Goal: Task Accomplishment & Management: Complete application form

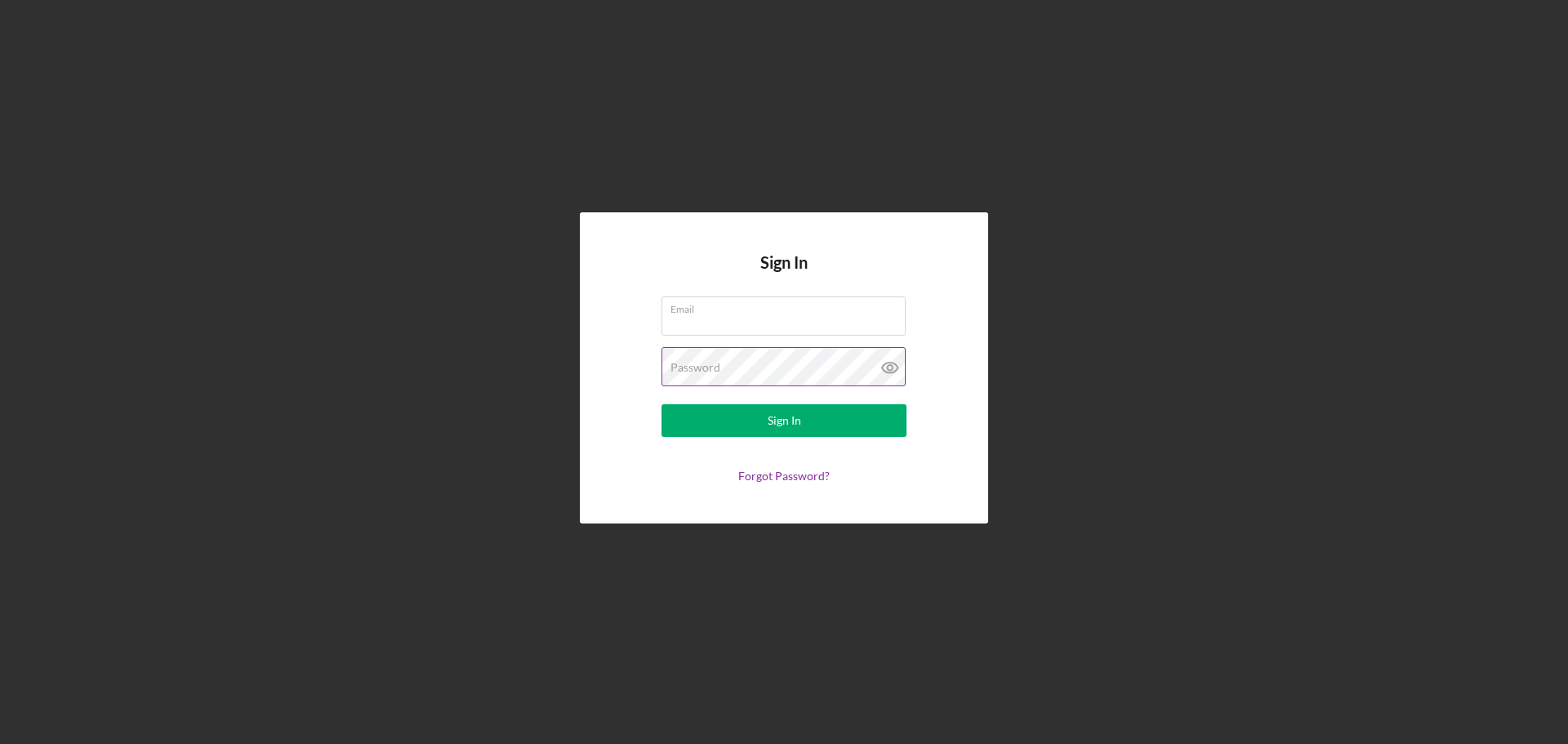
type input "[EMAIL_ADDRESS][DOMAIN_NAME]"
click at [890, 362] on icon at bounding box center [890, 367] width 41 height 41
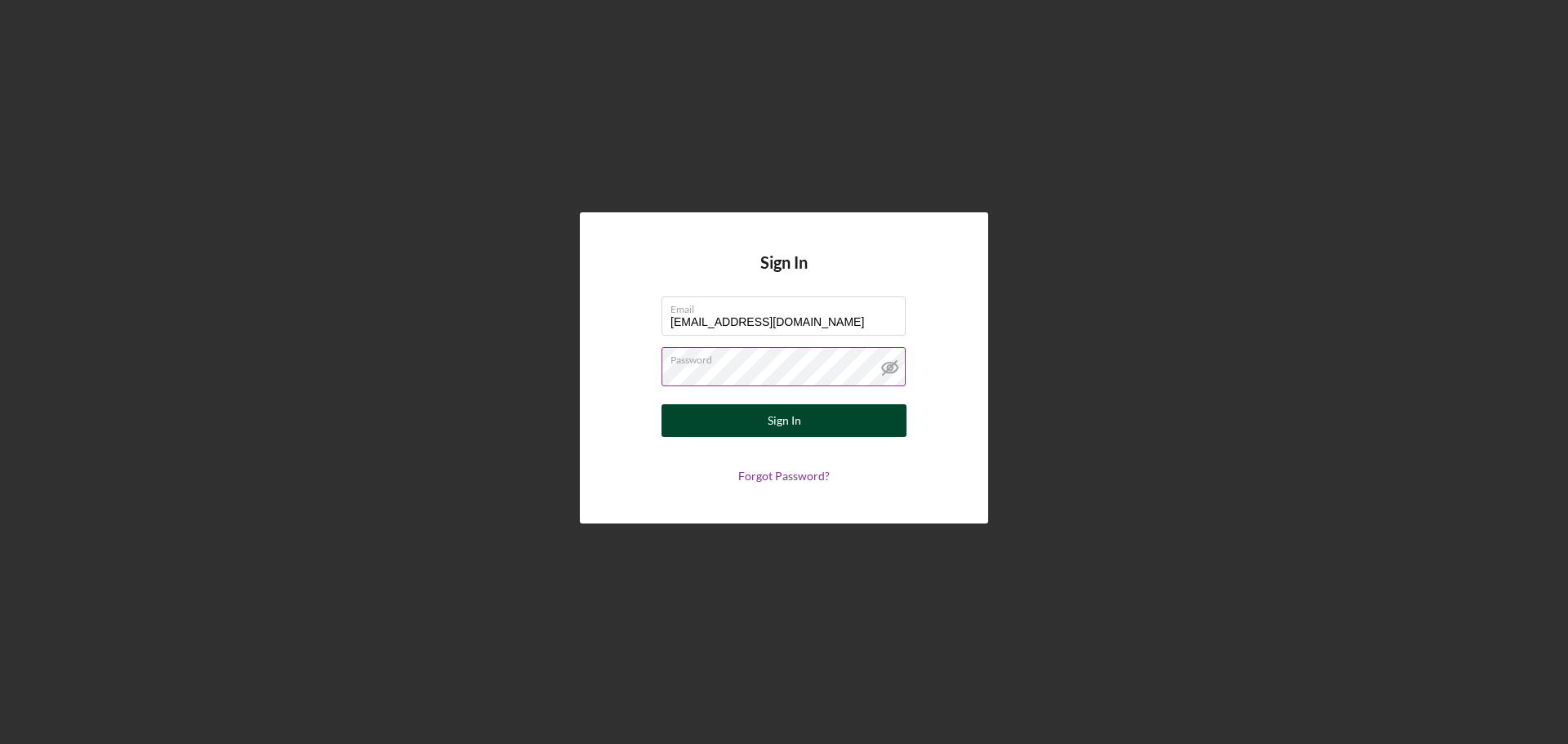
click at [797, 417] on div "Sign In" at bounding box center [784, 420] width 34 height 33
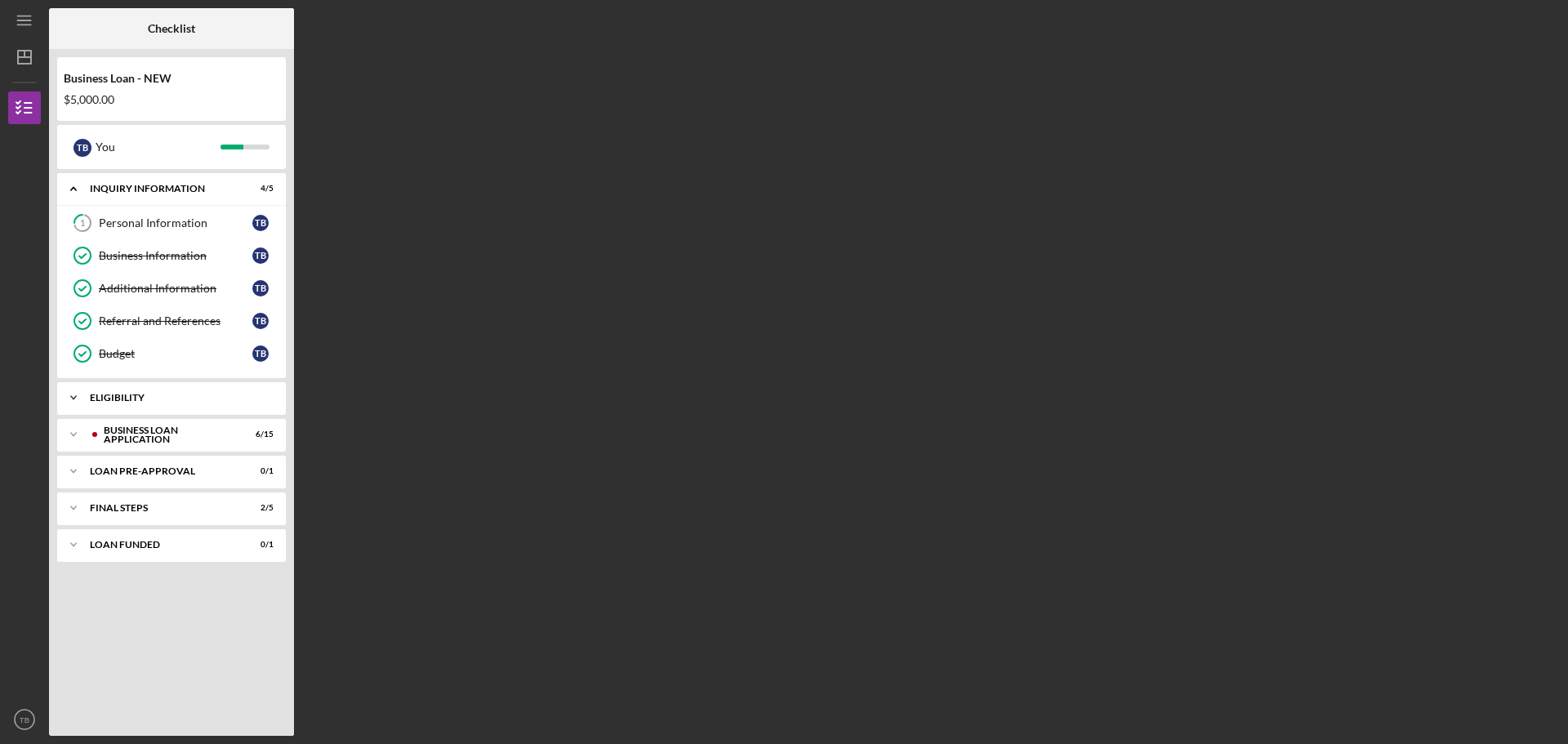
click at [144, 396] on div "ELIGIBILITY" at bounding box center [177, 397] width 176 height 10
click at [156, 476] on div "BUSINESS LOAN APPLICATION" at bounding box center [184, 475] width 161 height 10
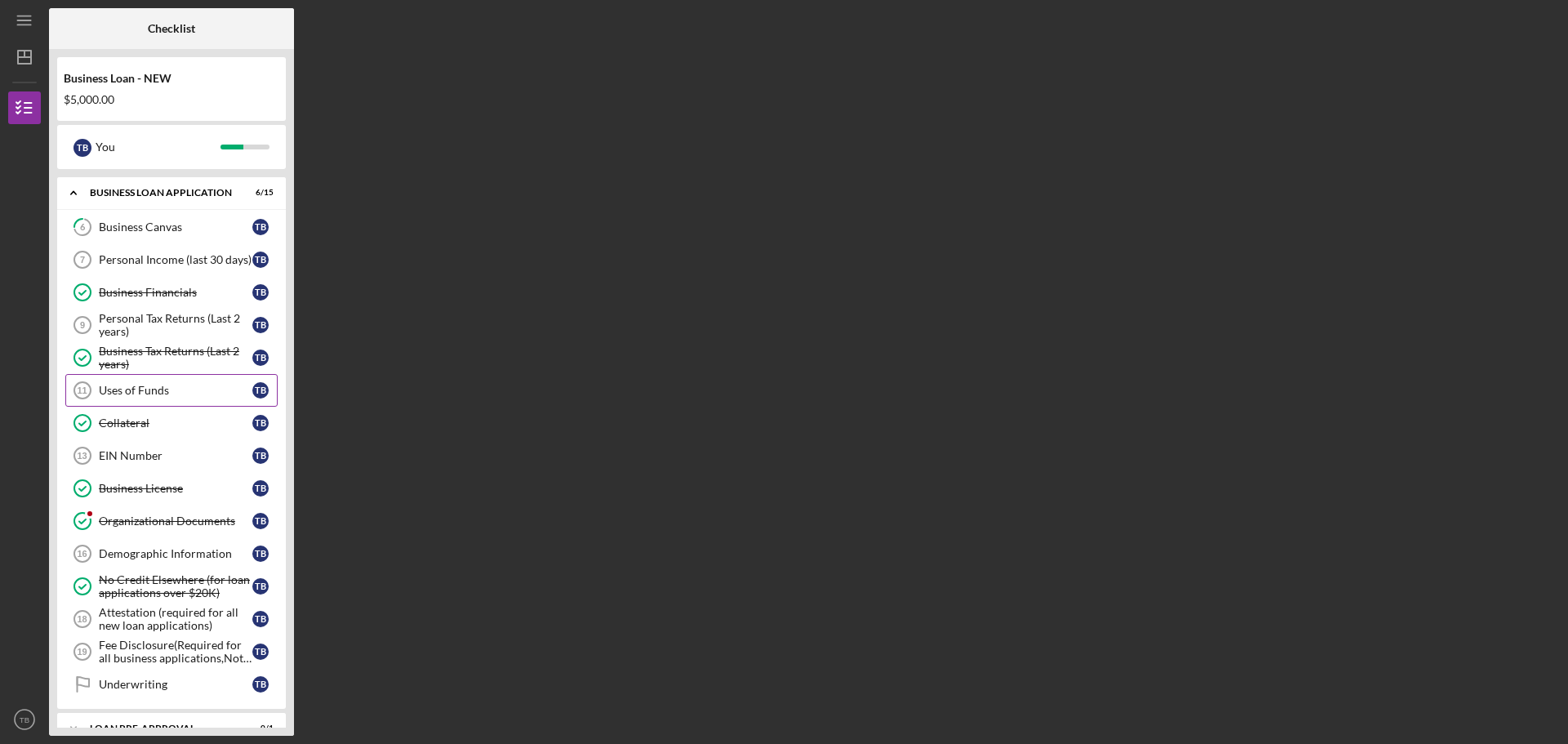
scroll to position [302, 0]
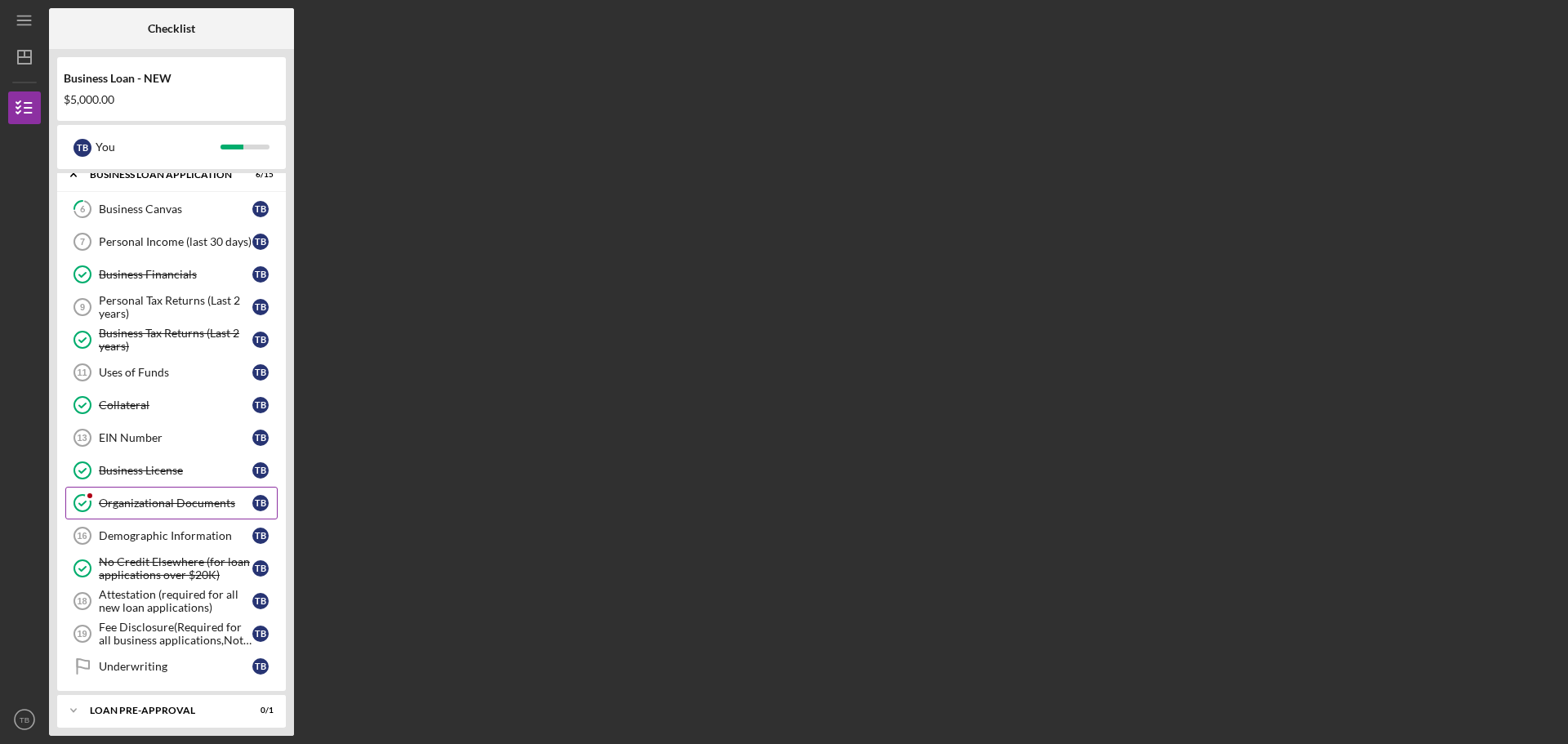
click at [172, 503] on div "Organizational Documents" at bounding box center [175, 503] width 153 height 13
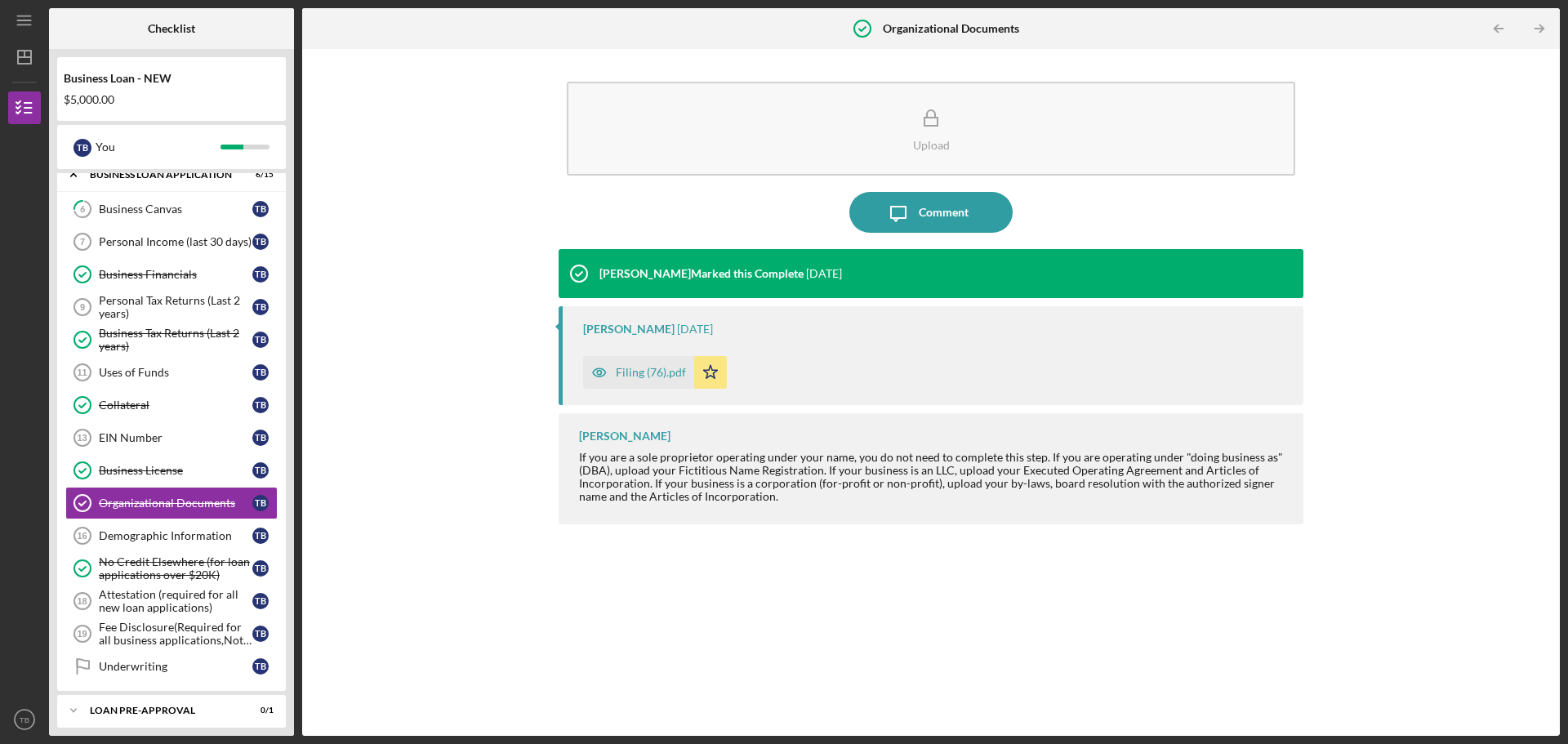
click at [637, 377] on div "Filing (76).pdf" at bounding box center [650, 372] width 70 height 13
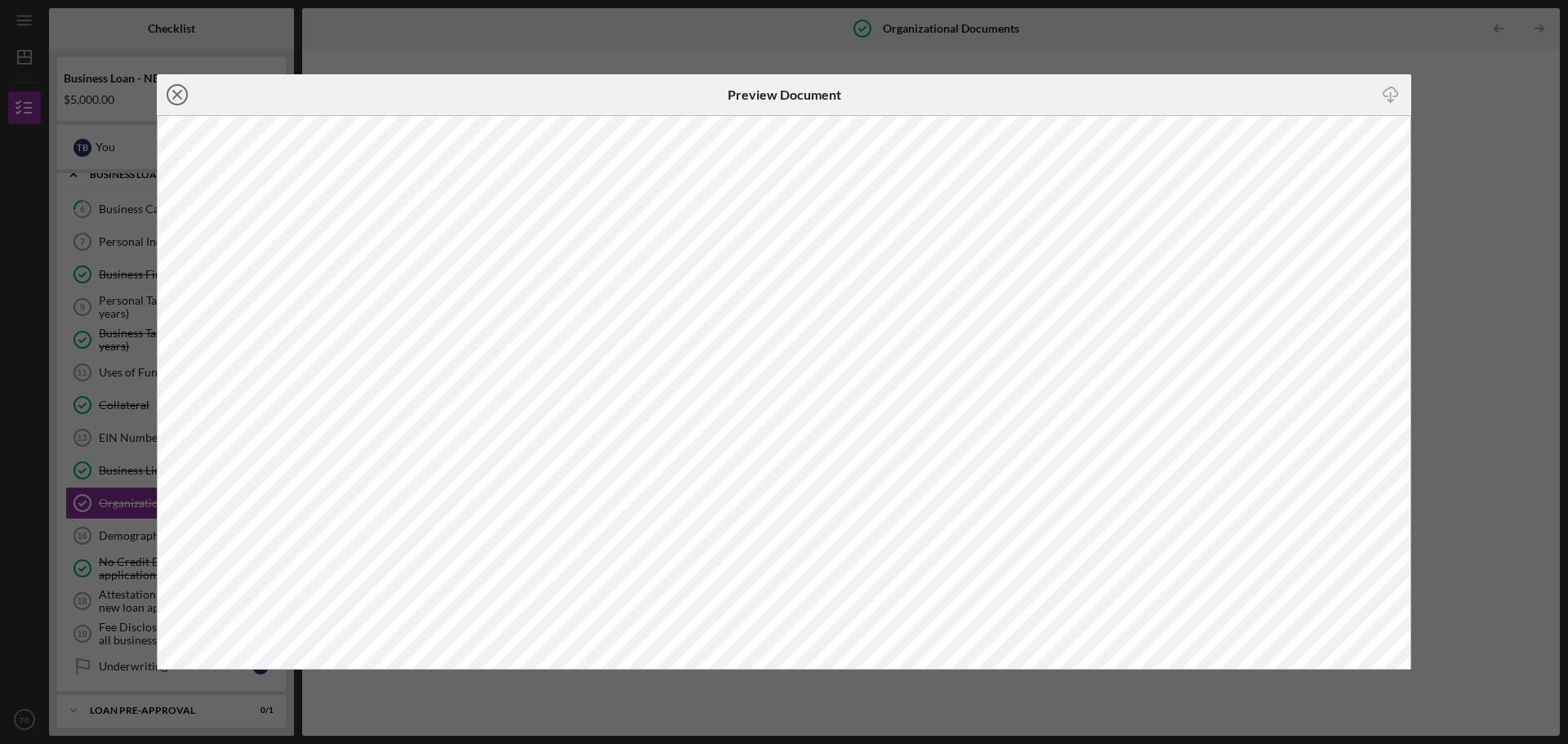
click at [170, 98] on icon "Icon/Close" at bounding box center [177, 95] width 41 height 41
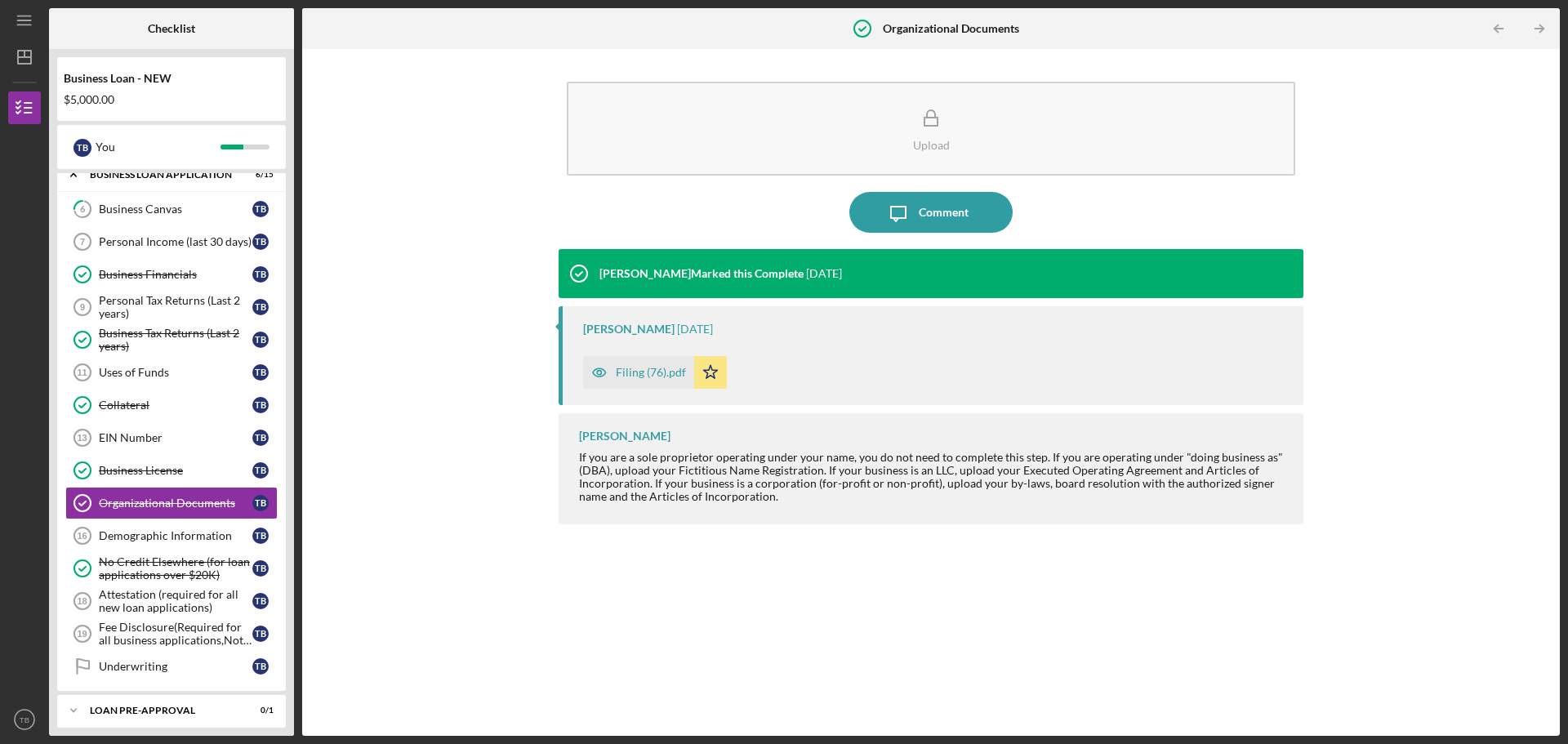
click at [628, 374] on div "Filing (76).pdf" at bounding box center [650, 372] width 70 height 13
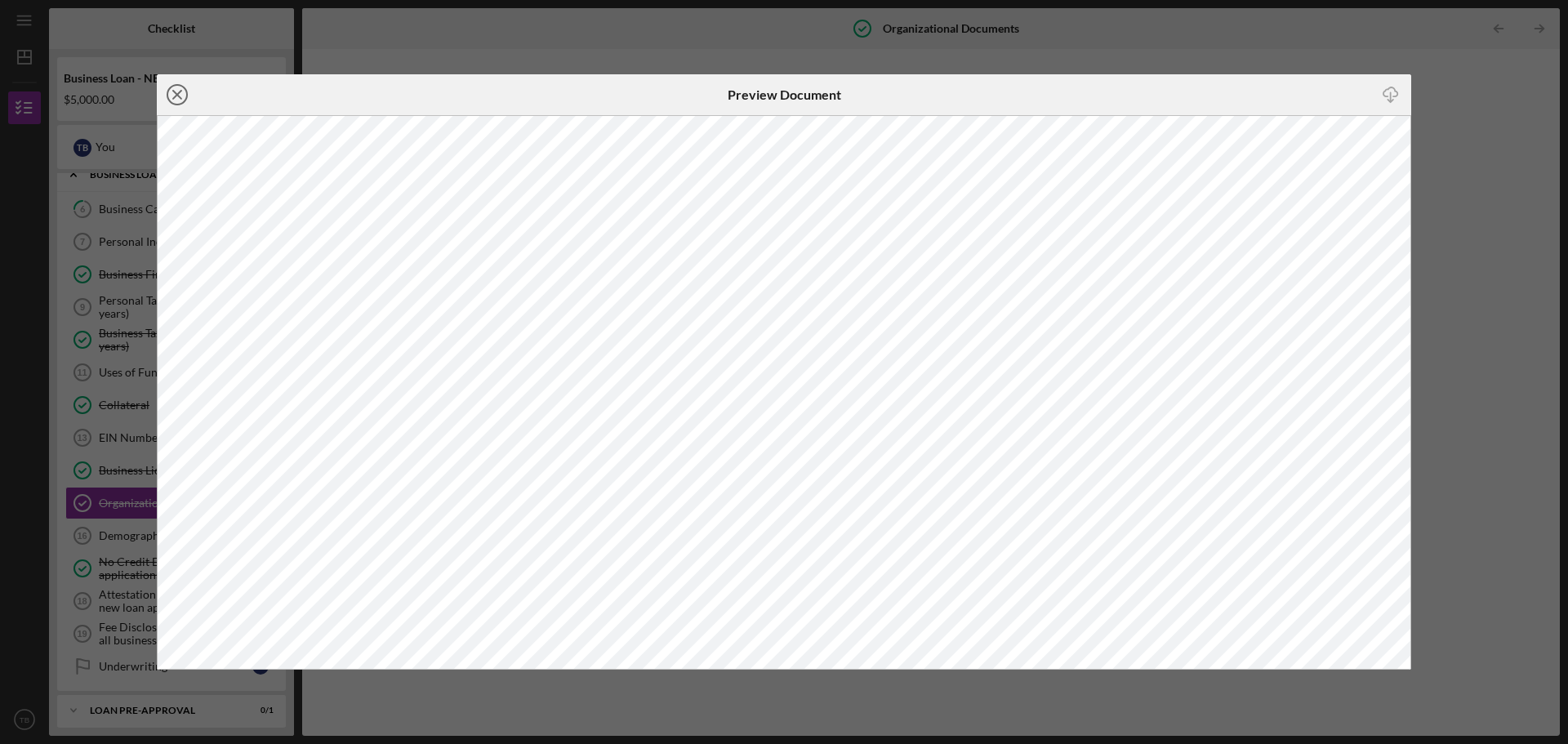
click at [179, 88] on icon "Icon/Close" at bounding box center [177, 95] width 41 height 41
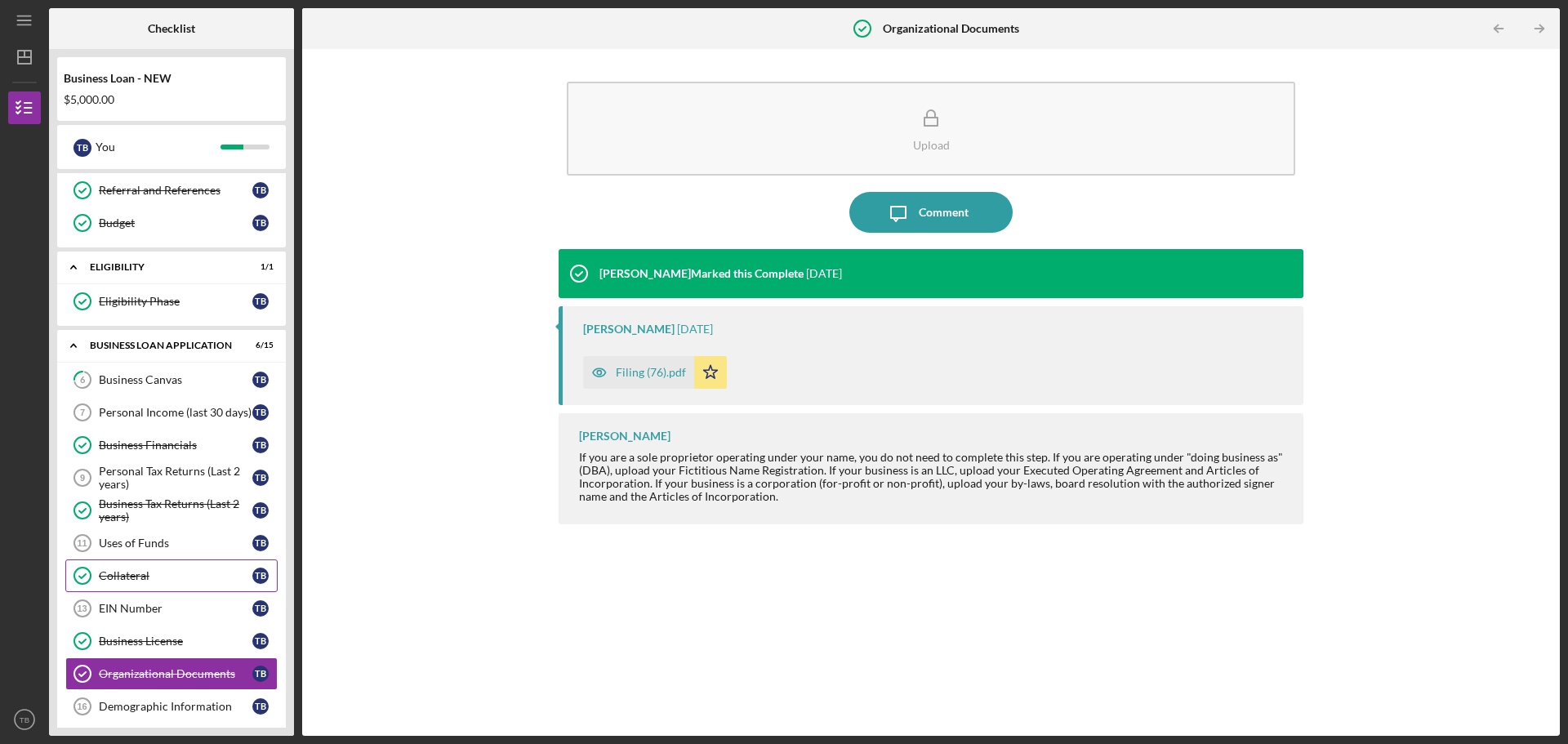
scroll to position [383, 0]
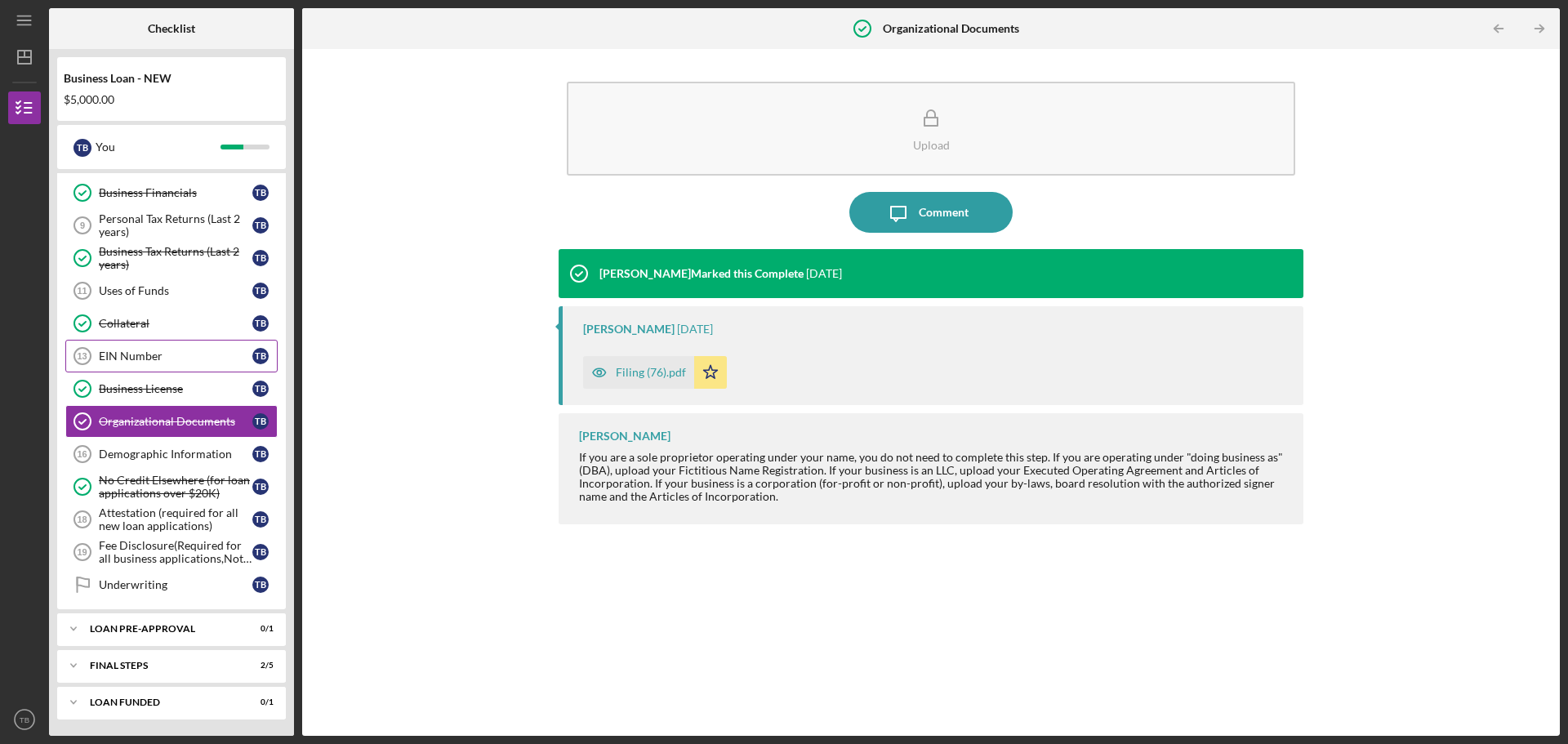
click at [122, 354] on div "EIN Number" at bounding box center [175, 356] width 153 height 13
